Goal: Transaction & Acquisition: Purchase product/service

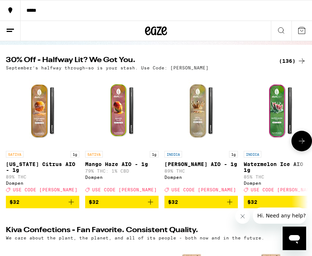
scroll to position [64, 0]
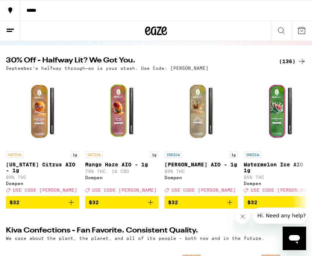
click at [30, 13] on div "*****" at bounding box center [166, 10] width 291 height 5
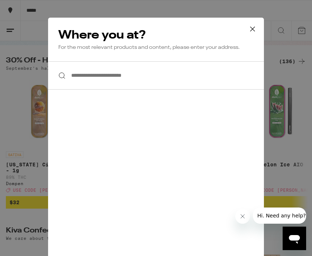
click at [139, 74] on input "**********" at bounding box center [156, 75] width 216 height 28
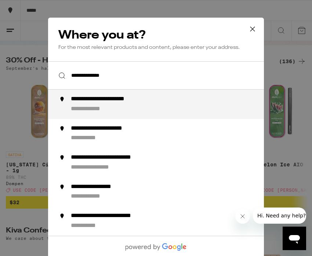
click at [149, 98] on div "**********" at bounding box center [116, 99] width 91 height 8
type input "**********"
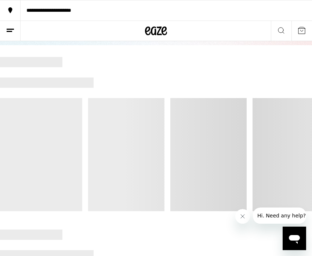
click at [11, 33] on icon at bounding box center [10, 30] width 9 height 9
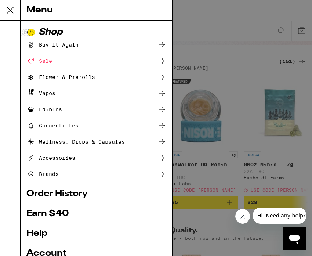
click at [160, 109] on icon at bounding box center [161, 109] width 9 height 9
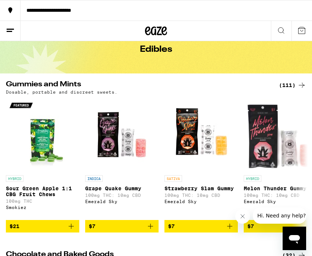
scroll to position [37, 0]
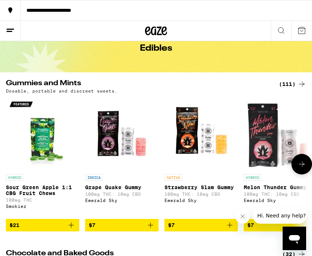
click at [67, 229] on icon "Add to bag" at bounding box center [71, 224] width 9 height 9
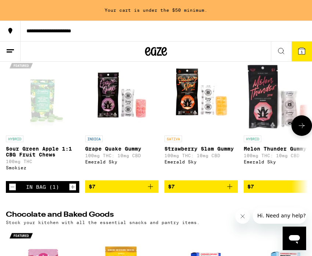
scroll to position [95, 0]
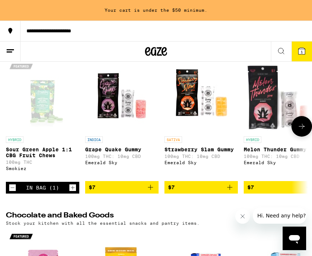
click at [149, 192] on icon "Add to bag" at bounding box center [150, 187] width 9 height 9
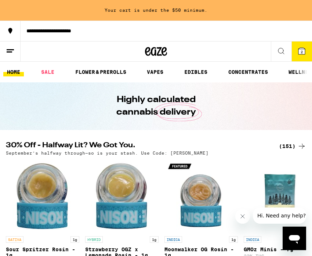
click at [299, 51] on icon at bounding box center [301, 51] width 7 height 7
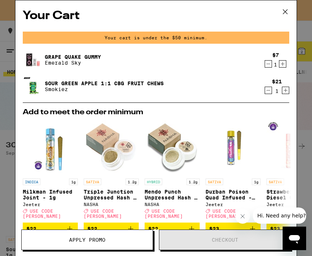
click at [284, 12] on icon at bounding box center [285, 11] width 11 height 11
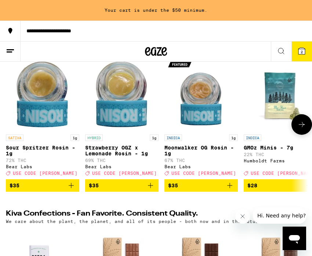
scroll to position [103, 0]
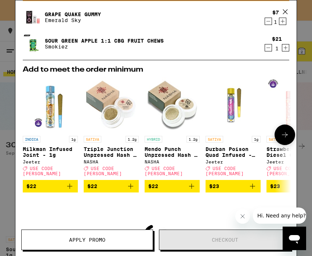
scroll to position [42, 0]
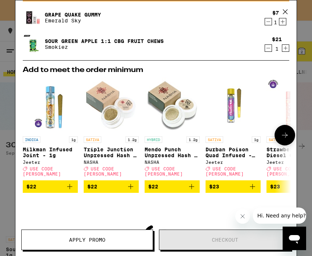
click at [72, 184] on icon "Add to bag" at bounding box center [69, 186] width 5 height 5
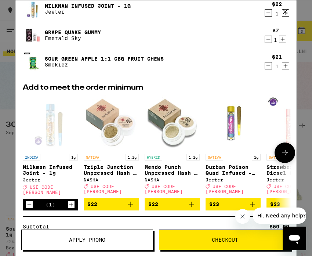
scroll to position [0, 0]
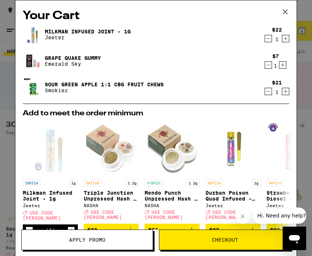
click at [269, 39] on icon "Decrement" at bounding box center [268, 38] width 7 height 9
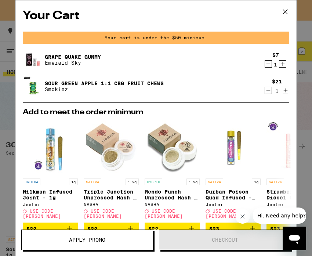
click at [13, 136] on div "Your Cart Your cart is under the $50 minimum. Grape Quake Gummy Emerald Sky $7 …" at bounding box center [156, 128] width 312 height 256
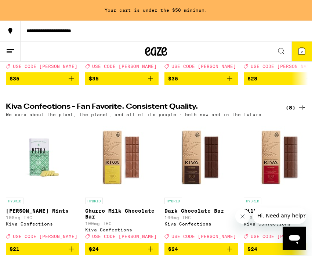
scroll to position [211, 0]
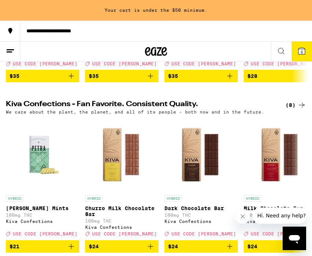
click at [12, 52] on icon at bounding box center [10, 51] width 9 height 9
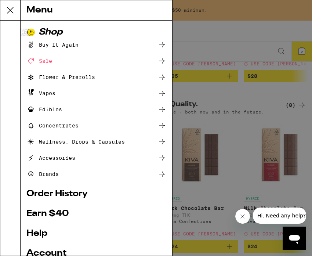
click at [160, 107] on icon at bounding box center [161, 109] width 9 height 9
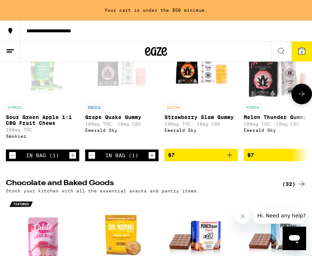
scroll to position [128, 0]
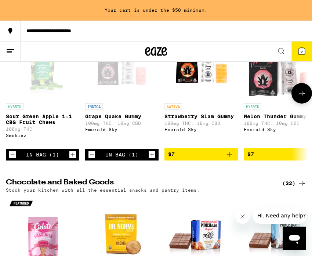
click at [231, 158] on icon "Add to bag" at bounding box center [229, 154] width 9 height 9
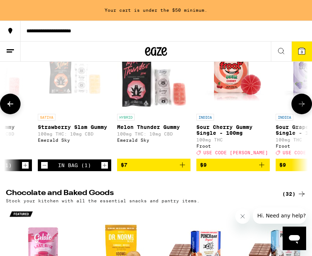
scroll to position [0, 129]
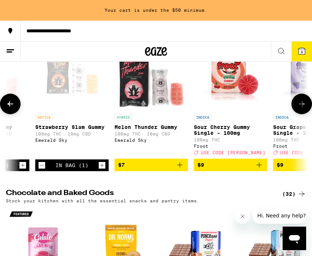
click at [180, 169] on icon "Add to bag" at bounding box center [179, 164] width 9 height 9
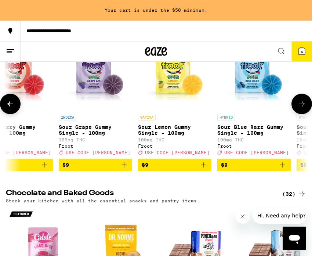
scroll to position [0, 0]
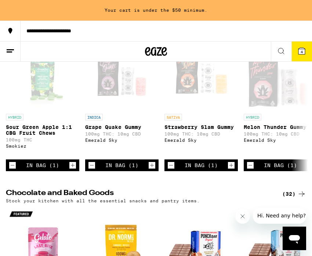
click at [301, 55] on icon at bounding box center [301, 51] width 9 height 9
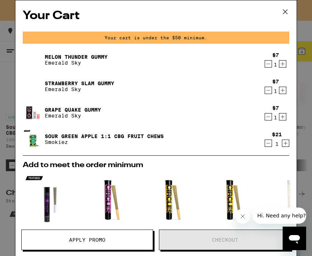
click at [283, 12] on icon at bounding box center [285, 11] width 11 height 11
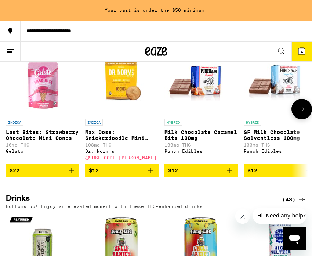
scroll to position [282, 0]
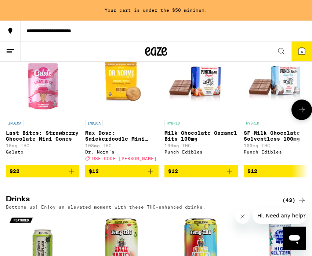
click at [153, 175] on icon "Add to bag" at bounding box center [150, 171] width 9 height 9
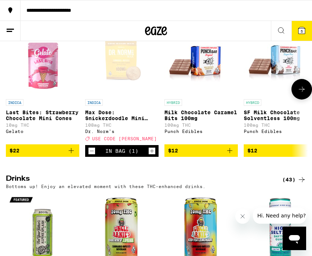
scroll to position [261, 0]
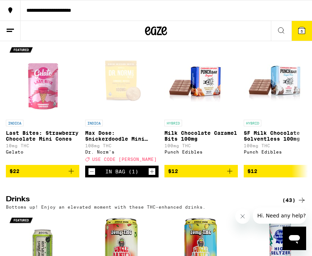
click at [303, 34] on icon at bounding box center [301, 30] width 9 height 9
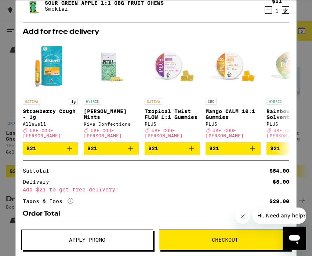
scroll to position [162, 0]
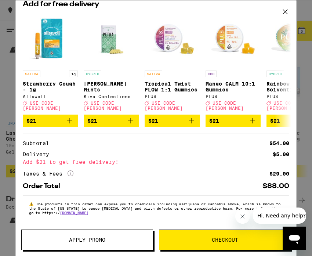
click at [216, 241] on span "Checkout" at bounding box center [225, 239] width 26 height 5
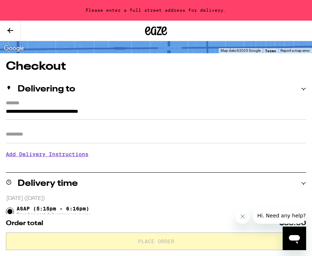
scroll to position [48, 0]
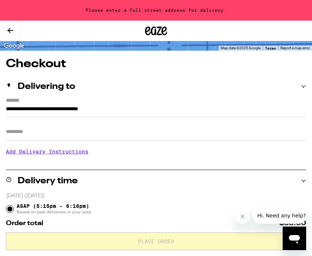
click at [110, 132] on input "Apt/Suite" at bounding box center [156, 132] width 300 height 18
click at [58, 134] on input "Apt/Suite" at bounding box center [156, 132] width 300 height 18
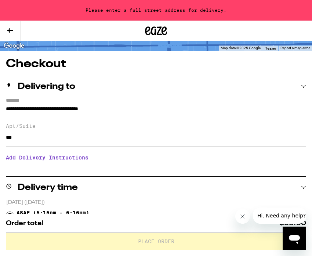
type input "***"
click at [126, 165] on h3 "Add Delivery Instructions" at bounding box center [156, 157] width 300 height 17
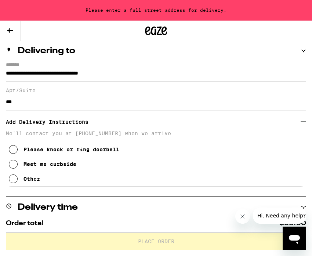
scroll to position [83, 0]
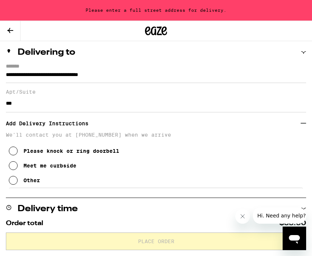
click at [15, 155] on icon at bounding box center [13, 150] width 9 height 9
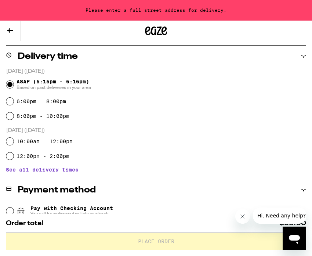
scroll to position [236, 0]
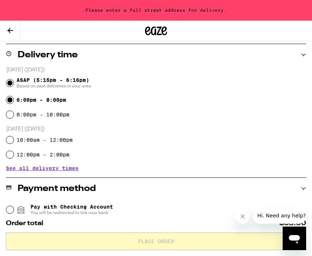
click at [11, 102] on input "6:00pm - 8:00pm" at bounding box center [9, 99] width 7 height 7
radio input "true"
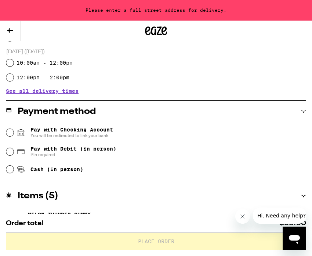
scroll to position [314, 0]
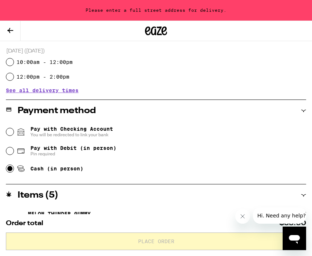
click at [11, 171] on input "Cash (in person)" at bounding box center [9, 168] width 7 height 7
radio input "true"
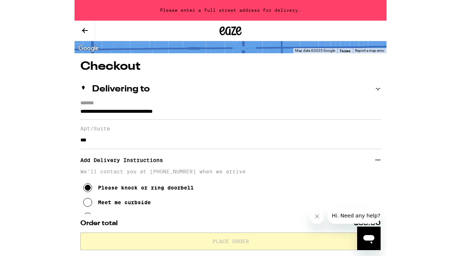
scroll to position [47, 0]
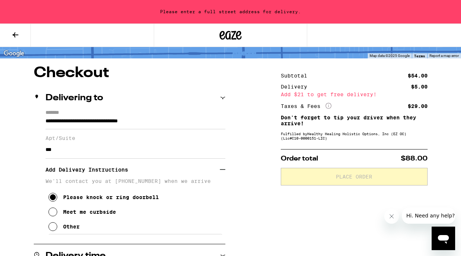
click at [46, 150] on input "***" at bounding box center [135, 150] width 180 height 18
type input "*******"
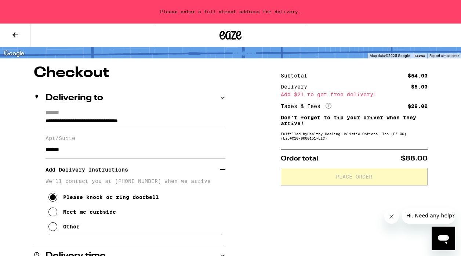
click at [240, 8] on div "Please enter a full street address for delivery." at bounding box center [230, 11] width 461 height 23
click at [241, 10] on div "Please enter a full street address for delivery." at bounding box center [230, 11] width 461 height 23
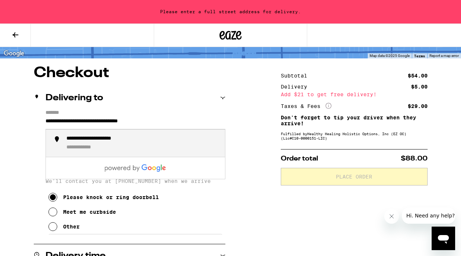
click at [124, 123] on input "**********" at bounding box center [135, 123] width 180 height 12
click at [140, 144] on div "**********" at bounding box center [142, 143] width 153 height 16
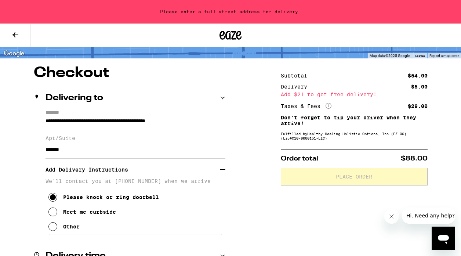
type input "**********"
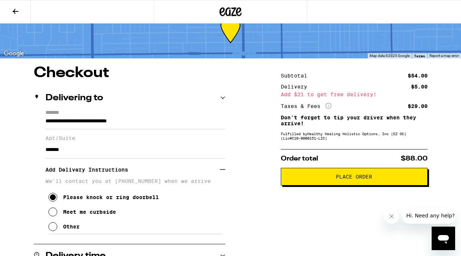
click at [127, 123] on input "**********" at bounding box center [135, 123] width 180 height 12
